Goal: Transaction & Acquisition: Purchase product/service

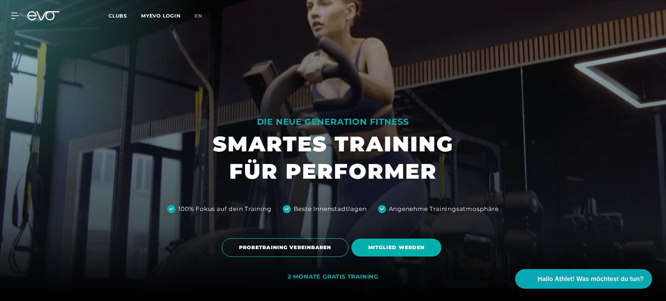
click at [50, 13] on icon at bounding box center [43, 15] width 32 height 9
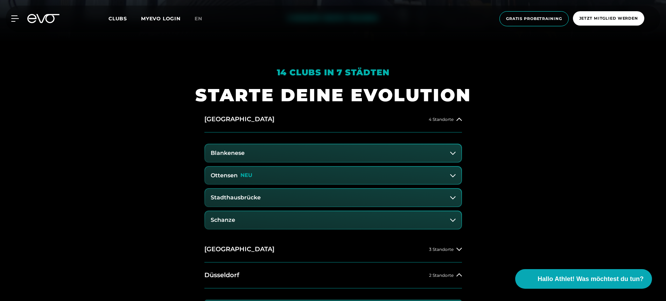
scroll to position [315, 0]
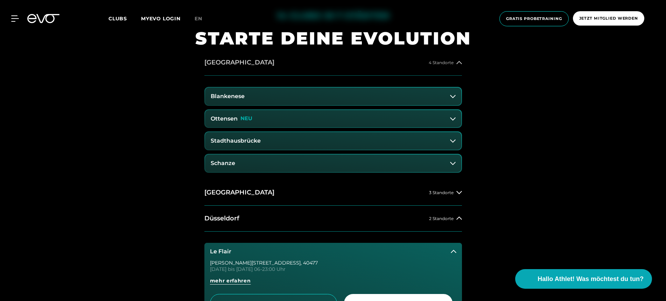
click at [221, 64] on h2 "[GEOGRAPHIC_DATA]" at bounding box center [239, 62] width 70 height 9
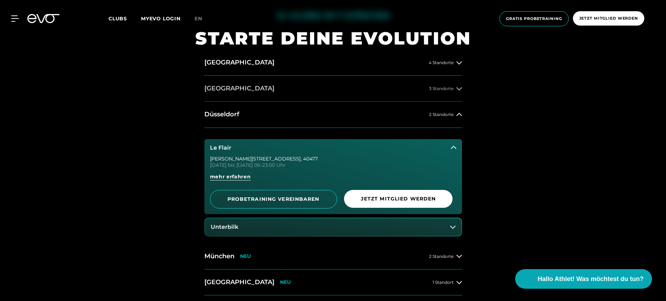
click at [229, 91] on button "[GEOGRAPHIC_DATA] 3 Standorte" at bounding box center [333, 89] width 258 height 26
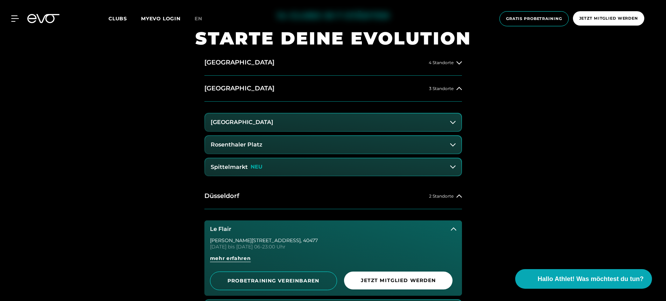
click at [238, 170] on button "Spittelmarkt NEU" at bounding box center [333, 166] width 256 height 17
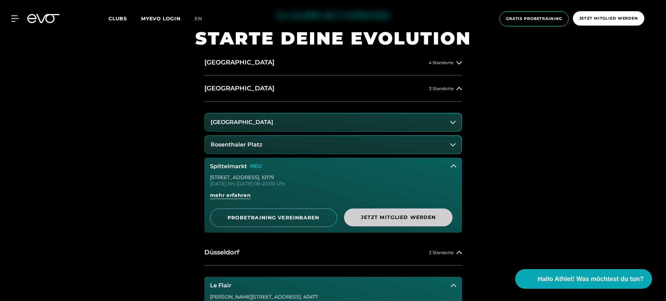
click at [365, 217] on span "Jetzt Mitglied werden" at bounding box center [398, 216] width 75 height 7
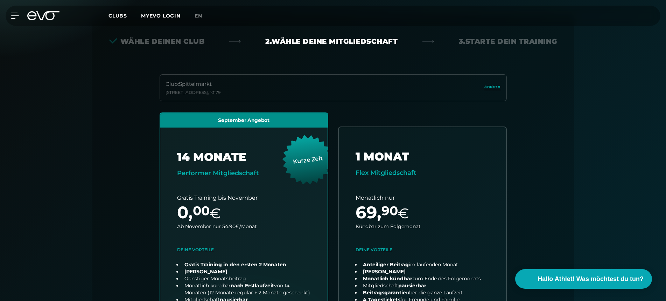
scroll to position [155, 0]
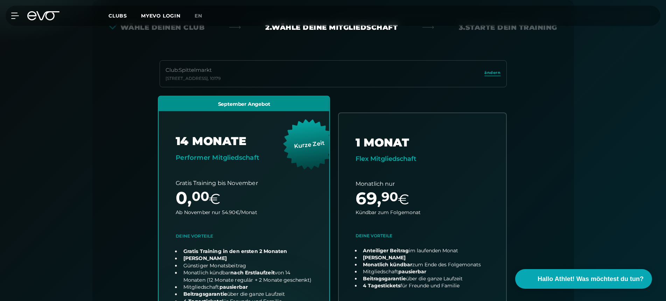
click at [290, 229] on link "choose plan" at bounding box center [244, 233] width 171 height 275
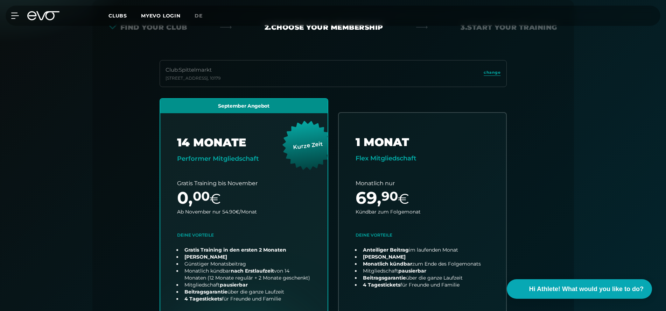
click at [45, 19] on icon at bounding box center [43, 15] width 32 height 9
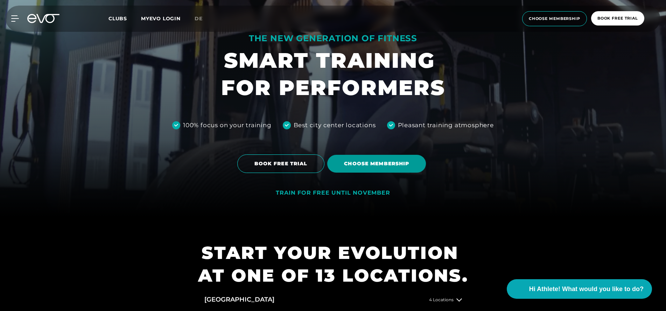
click at [387, 160] on span "Choose membership" at bounding box center [376, 164] width 99 height 18
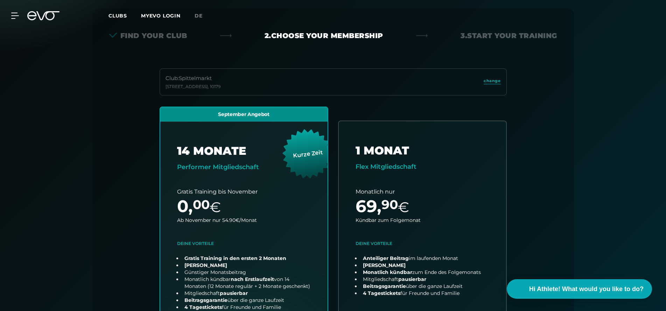
scroll to position [155, 0]
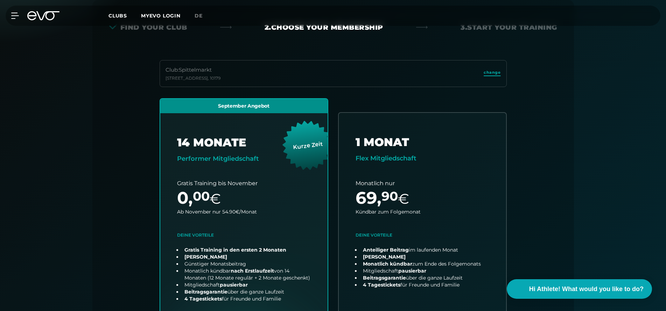
click at [489, 73] on span "change" at bounding box center [492, 73] width 17 height 6
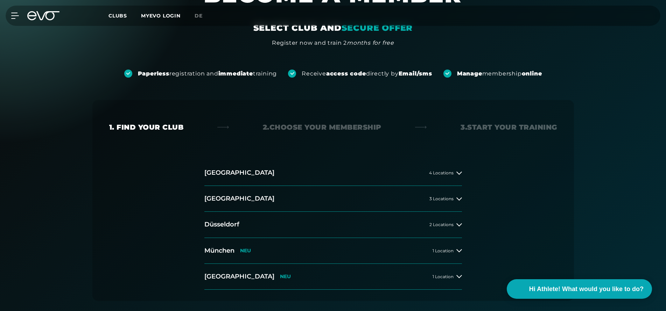
scroll to position [54, 0]
